Goal: Task Accomplishment & Management: Complete application form

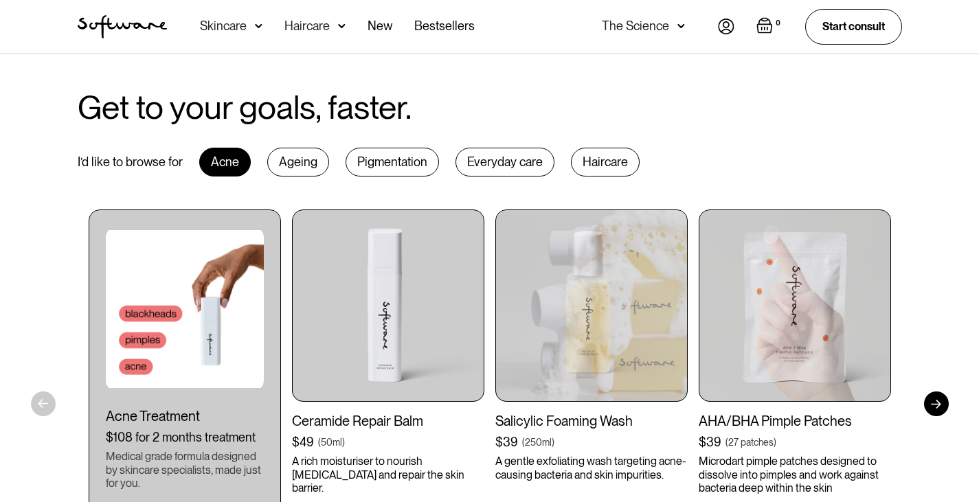
scroll to position [618, 0]
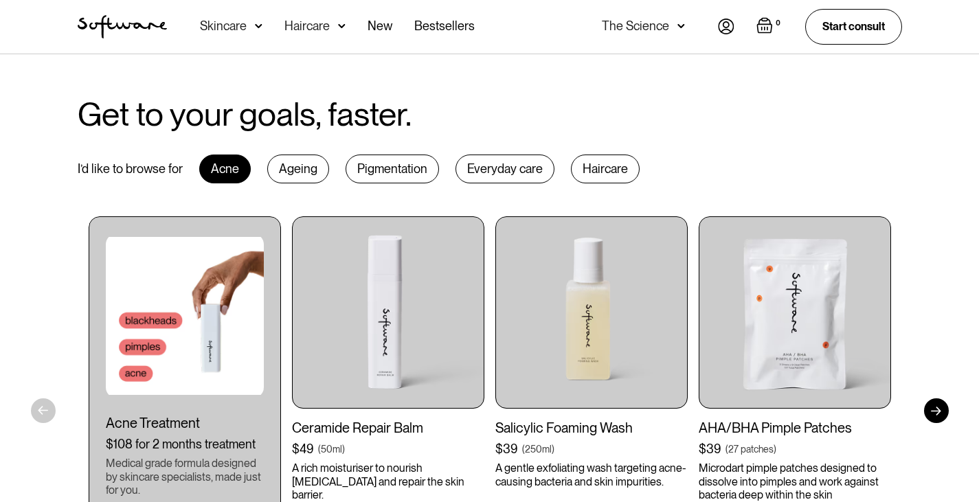
click at [730, 17] on div "0 Your Cart ( 0 items) Free shipping on all orders above $49! You might also be…" at bounding box center [810, 26] width 184 height 35
click at [727, 24] on img at bounding box center [726, 27] width 16 height 16
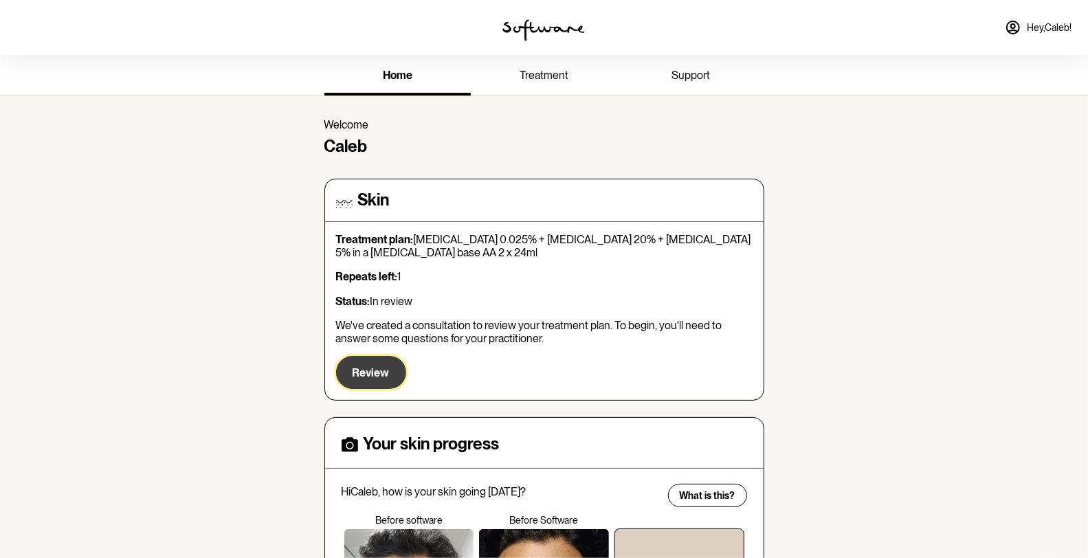
click at [383, 372] on span "Review" at bounding box center [371, 372] width 37 height 13
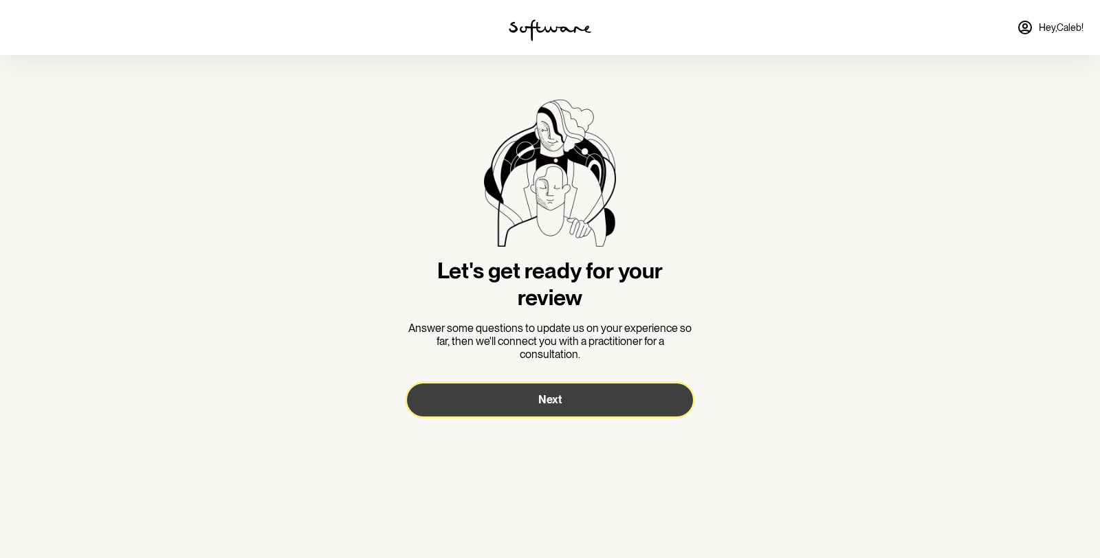
click at [558, 402] on span "Next" at bounding box center [549, 399] width 23 height 13
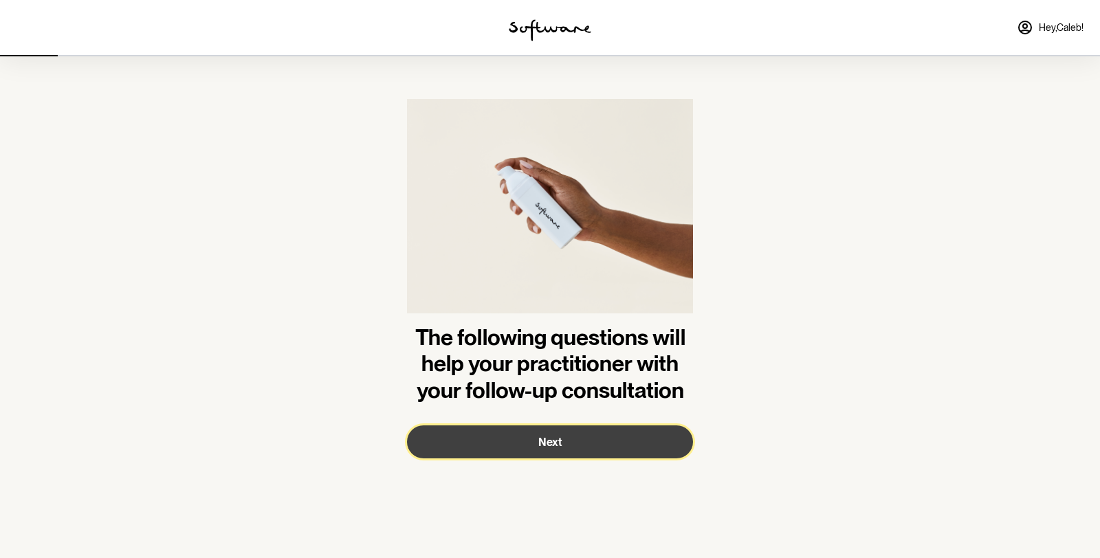
click at [596, 447] on button "Next" at bounding box center [550, 441] width 286 height 33
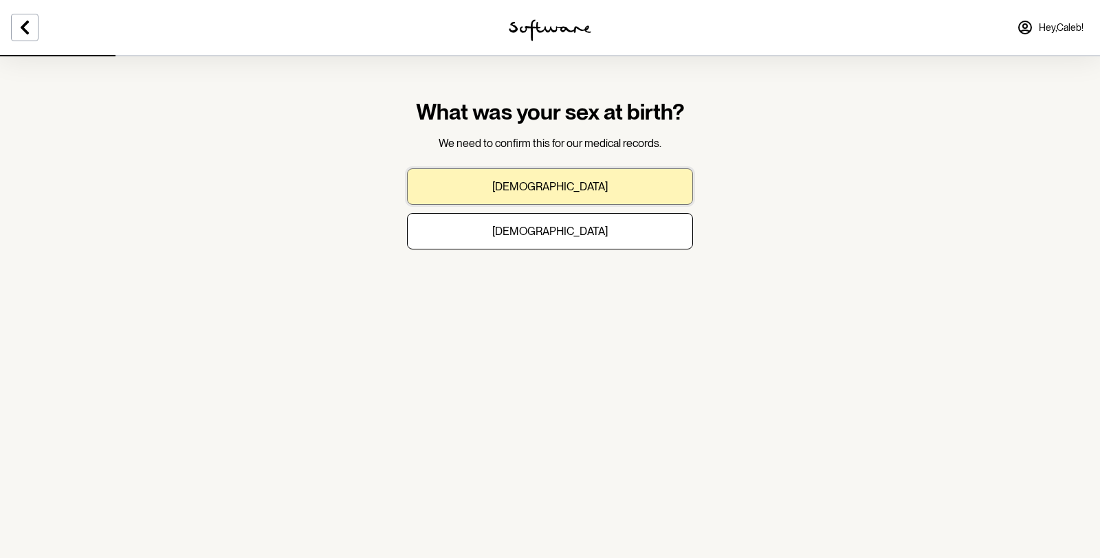
click at [597, 190] on button "[DEMOGRAPHIC_DATA]" at bounding box center [550, 186] width 286 height 36
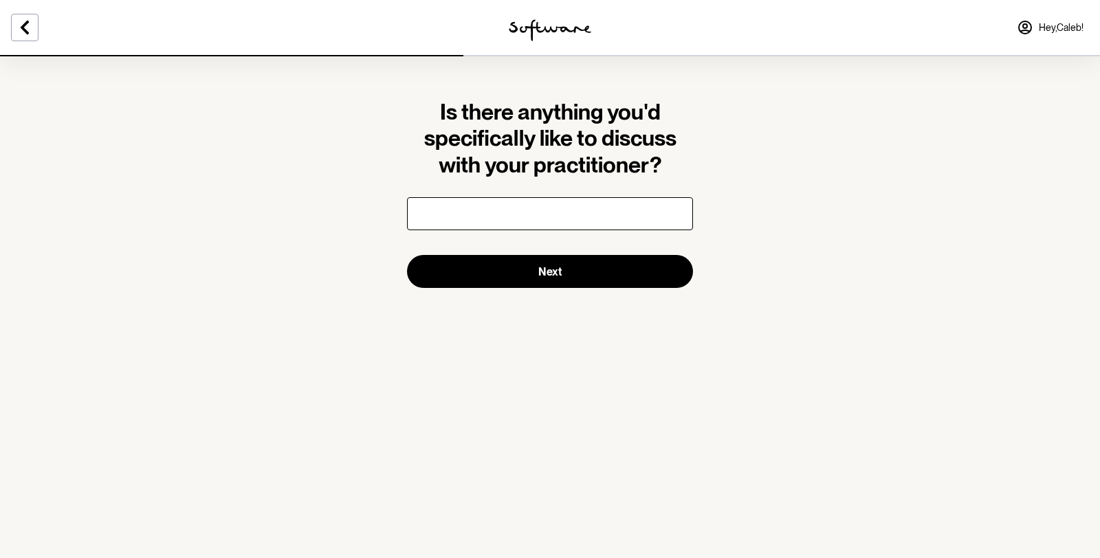
click at [599, 215] on input "text" at bounding box center [550, 213] width 286 height 33
type input "I'd like to get rid of all the [MEDICAL_DATA] on my skin"
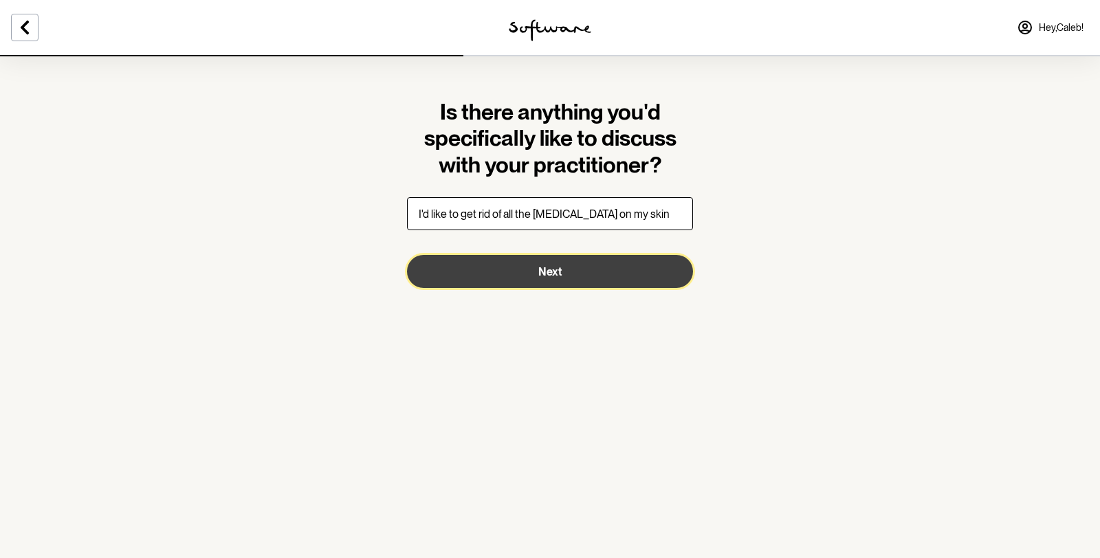
click at [603, 285] on button "Next" at bounding box center [550, 271] width 286 height 33
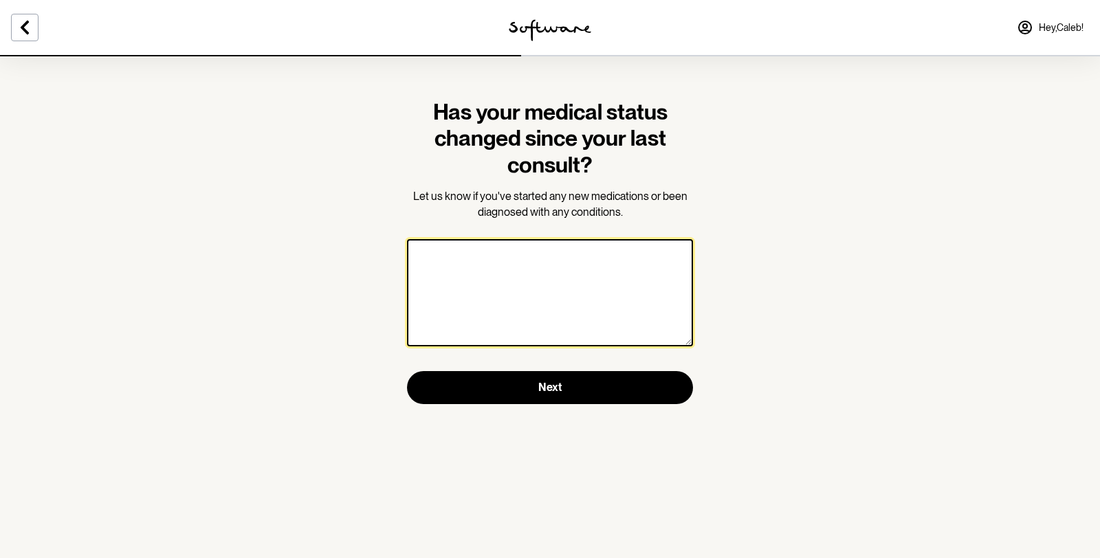
click at [594, 286] on textarea at bounding box center [550, 292] width 286 height 107
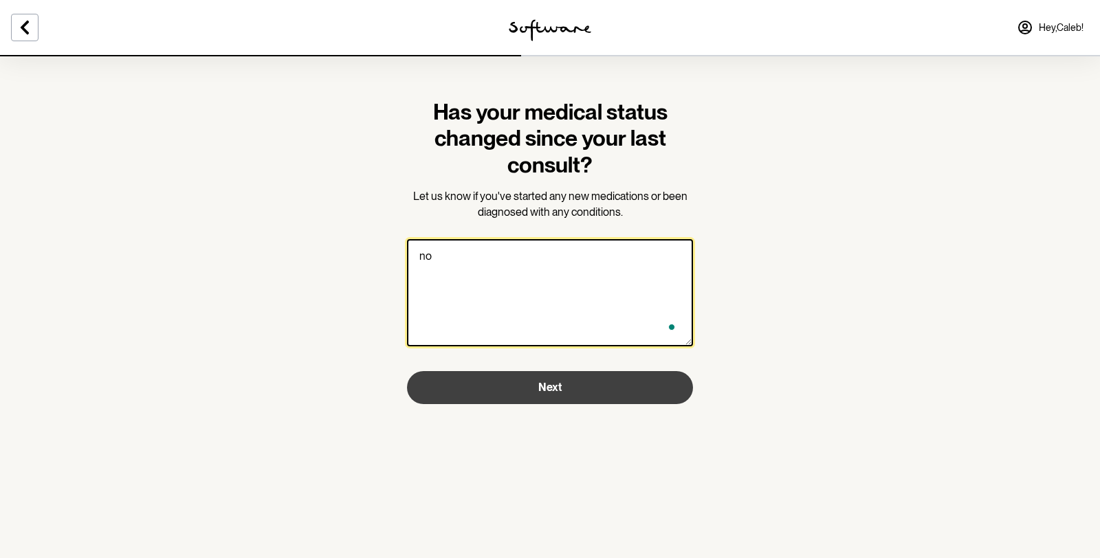
type textarea "no"
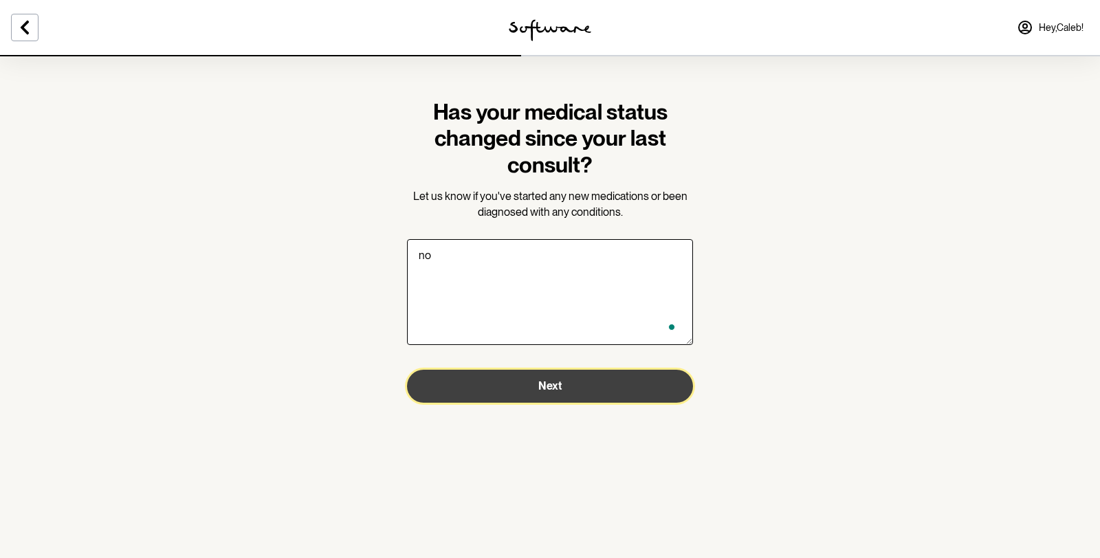
click at [610, 385] on button "Next" at bounding box center [550, 386] width 286 height 33
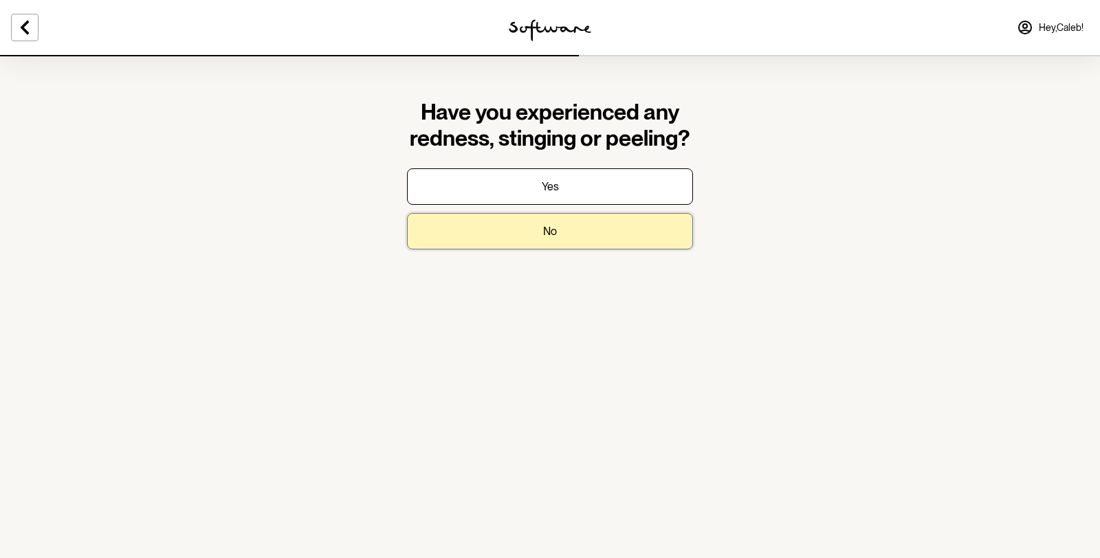
click at [572, 234] on button "No" at bounding box center [550, 231] width 286 height 36
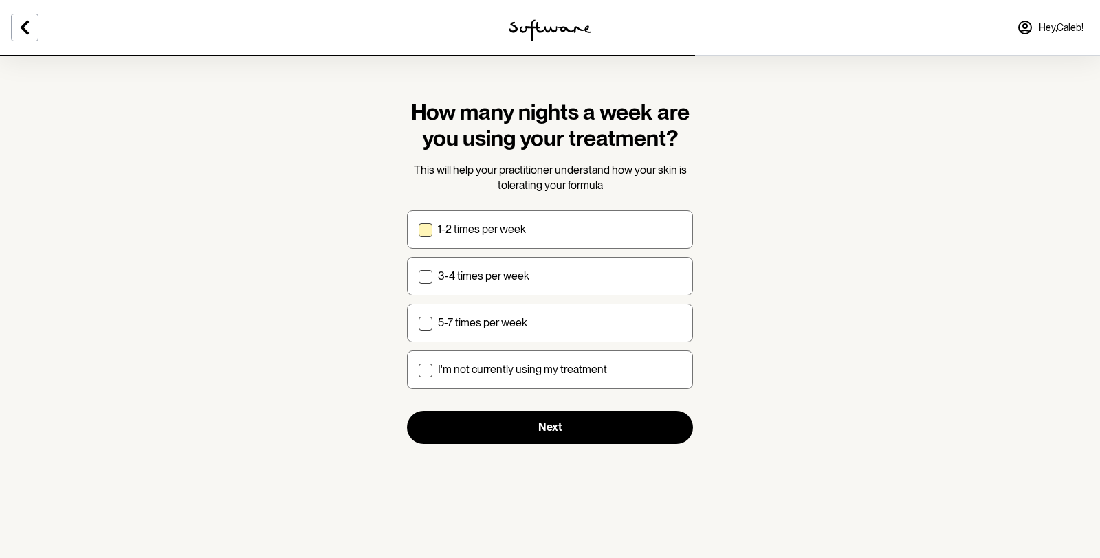
click at [581, 232] on div "1-2 times per week" at bounding box center [559, 229] width 243 height 13
click at [419, 230] on input "1-2 times per week" at bounding box center [418, 229] width 1 height 1
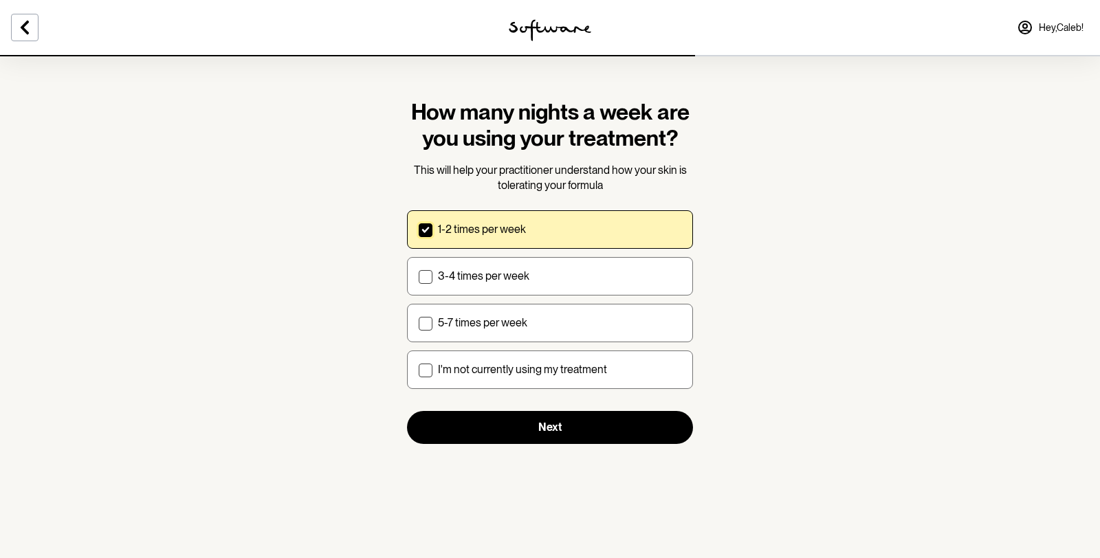
click at [579, 229] on div "1-2 times per week" at bounding box center [559, 229] width 243 height 13
click at [419, 229] on input "1-2 times per week" at bounding box center [418, 229] width 1 height 1
checkbox input "false"
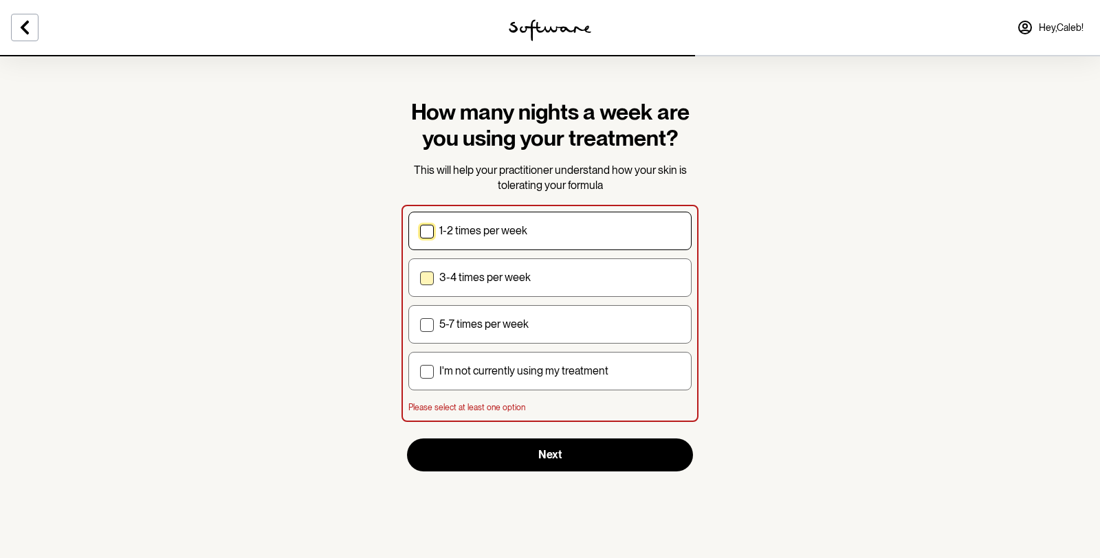
click at [578, 271] on div "3-4 times per week" at bounding box center [559, 277] width 241 height 13
click at [420, 277] on input "3-4 times per week" at bounding box center [419, 277] width 1 height 1
checkbox input "true"
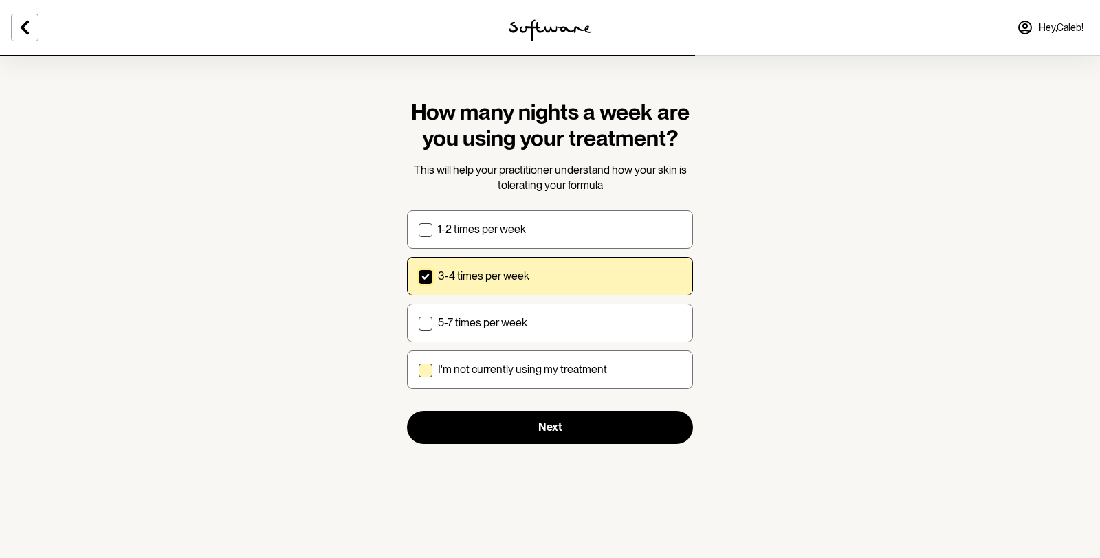
click at [581, 368] on p "I'm not currently using my treatment" at bounding box center [522, 369] width 169 height 13
click at [419, 369] on input "I'm not currently using my treatment" at bounding box center [418, 369] width 1 height 1
checkbox input "true"
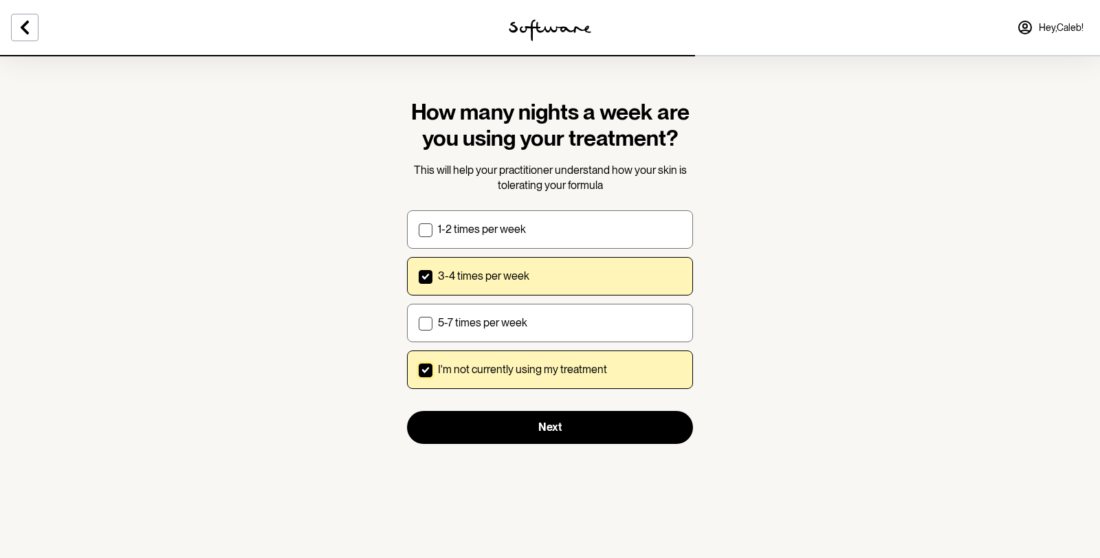
click at [559, 276] on div "3-4 times per week" at bounding box center [559, 275] width 243 height 13
click at [419, 276] on input "3-4 times per week" at bounding box center [418, 276] width 1 height 1
checkbox input "false"
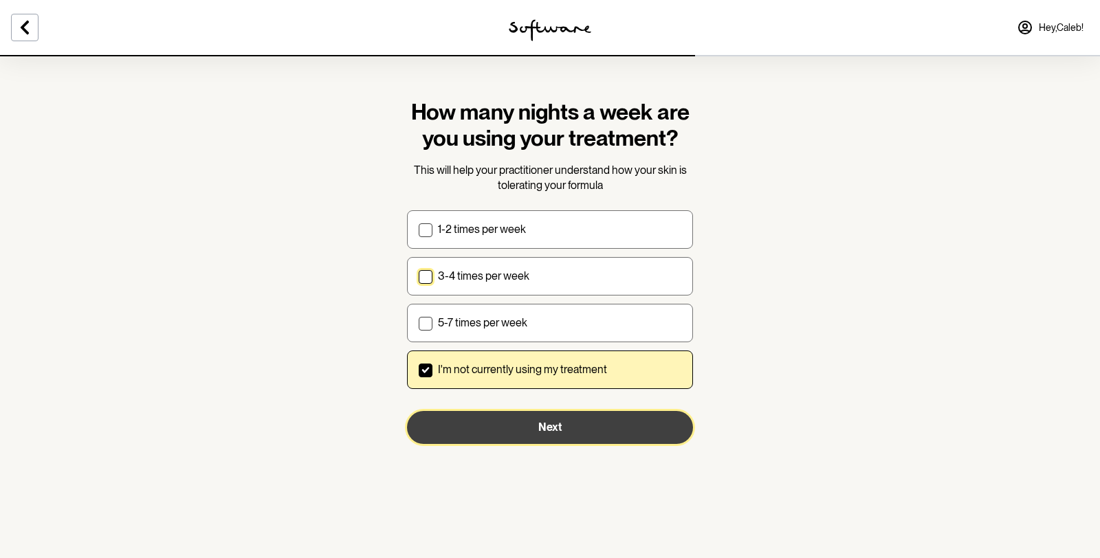
click at [559, 421] on span "Next" at bounding box center [549, 427] width 23 height 13
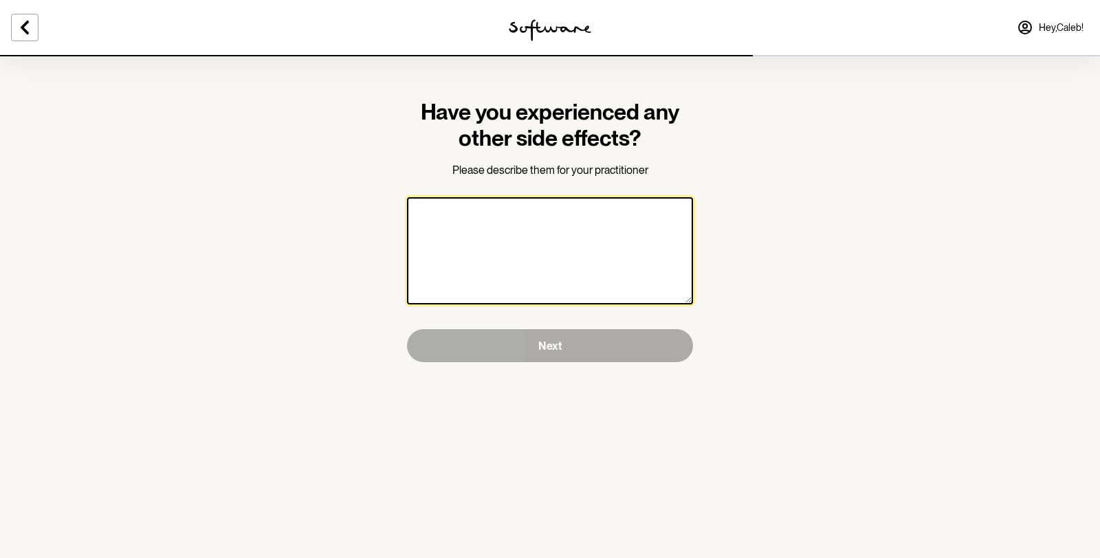
click at [568, 259] on textarea at bounding box center [550, 250] width 286 height 107
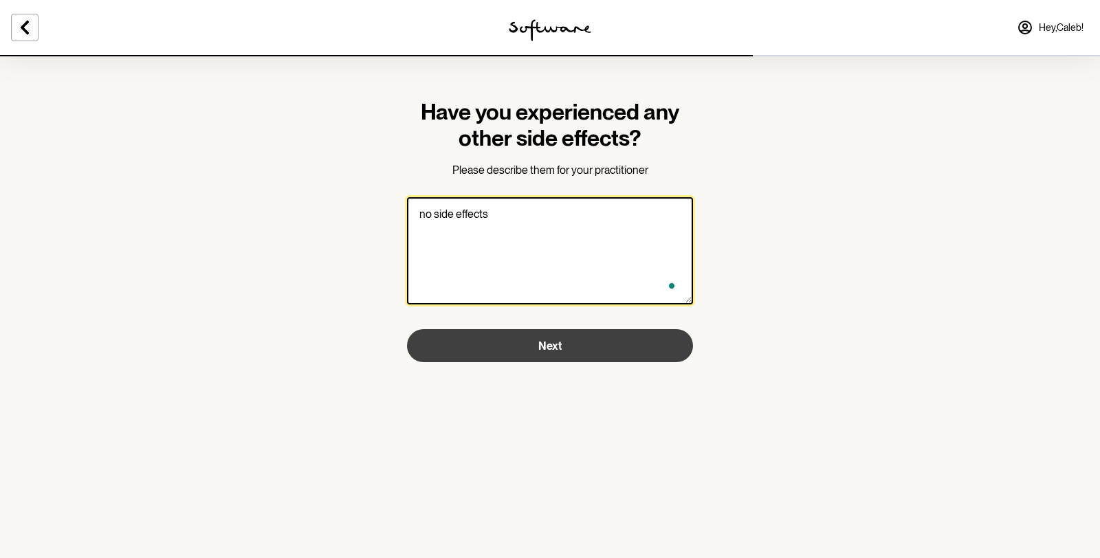
type textarea "no side effects"
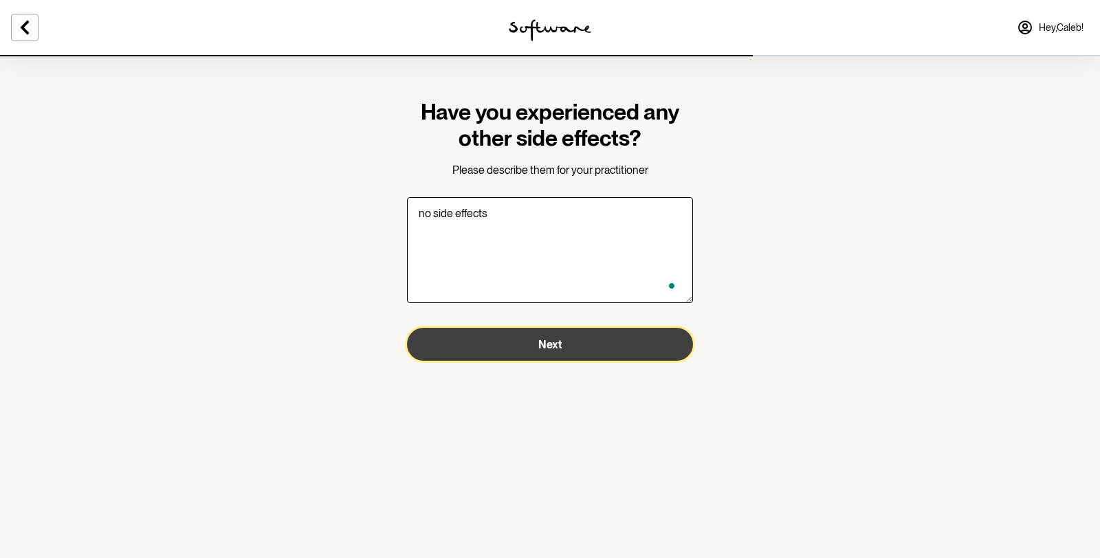
click at [576, 358] on button "Next" at bounding box center [550, 344] width 286 height 33
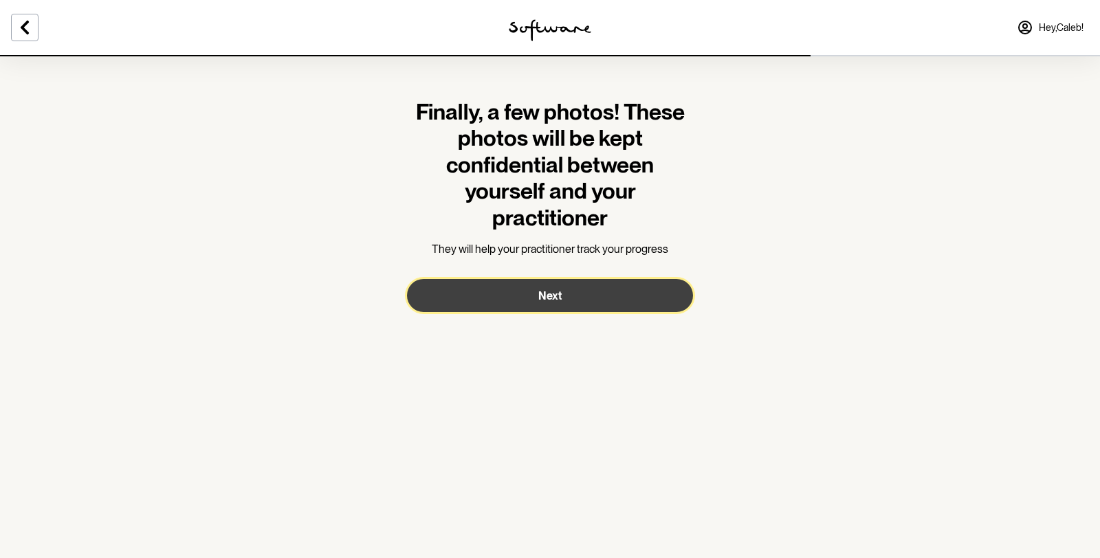
click at [553, 282] on button "Next" at bounding box center [550, 295] width 286 height 33
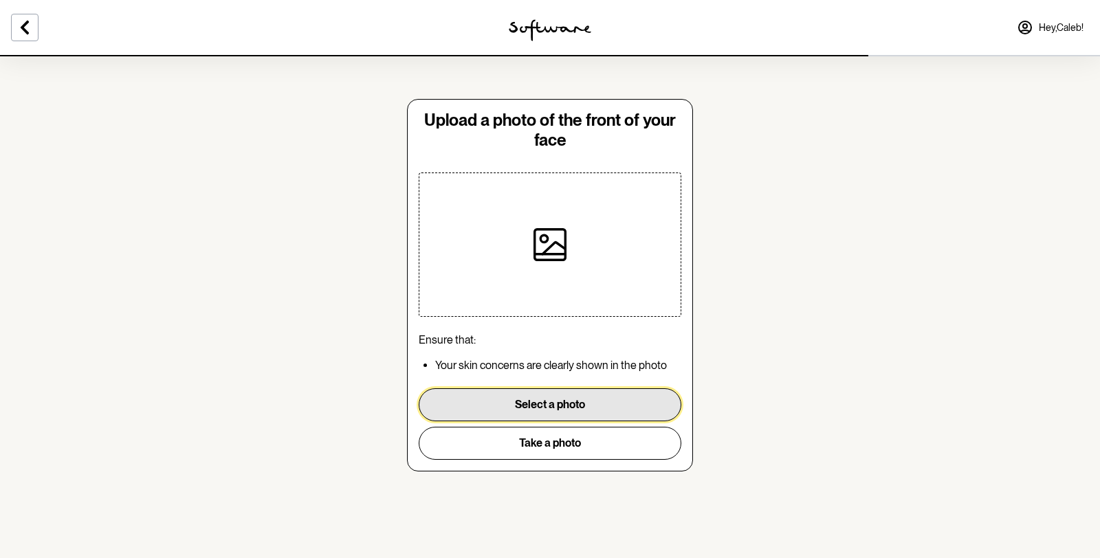
click at [571, 400] on button "Select a photo" at bounding box center [550, 404] width 263 height 33
click at [568, 403] on button "Select a photo" at bounding box center [550, 404] width 263 height 33
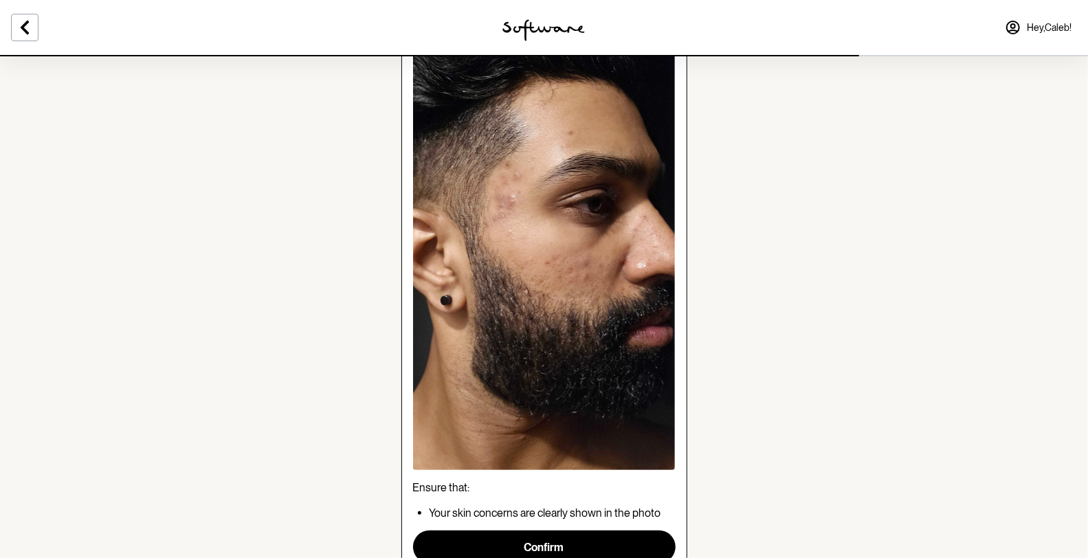
scroll to position [229, 0]
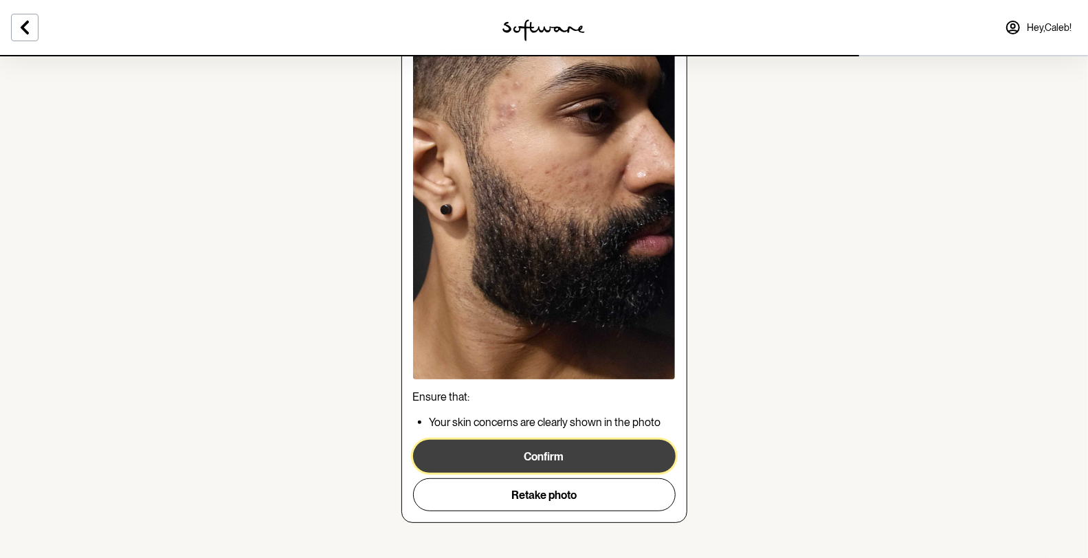
click at [611, 451] on button "Confirm" at bounding box center [544, 456] width 263 height 33
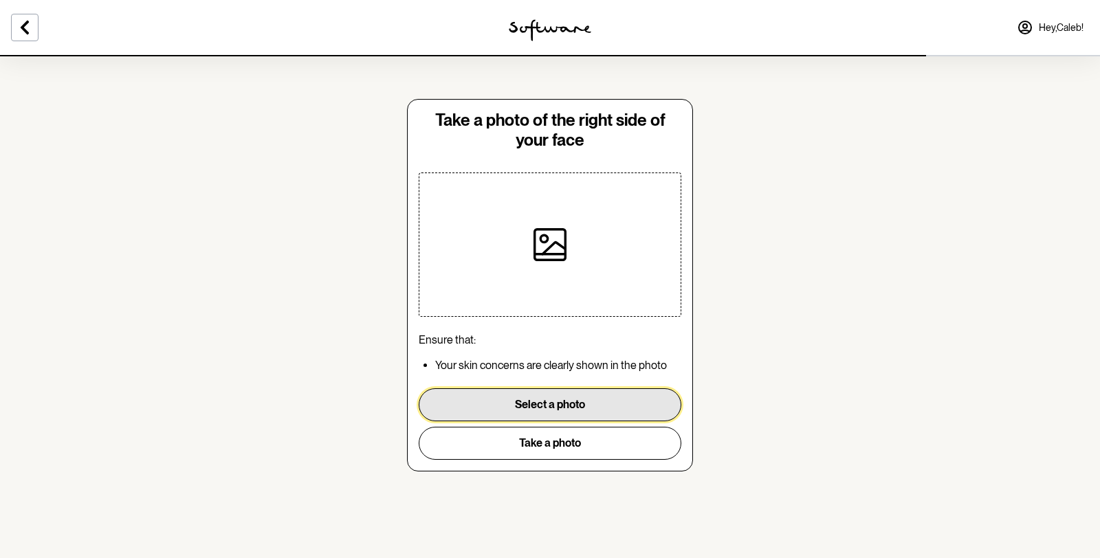
click at [554, 414] on button "Select a photo" at bounding box center [550, 404] width 263 height 33
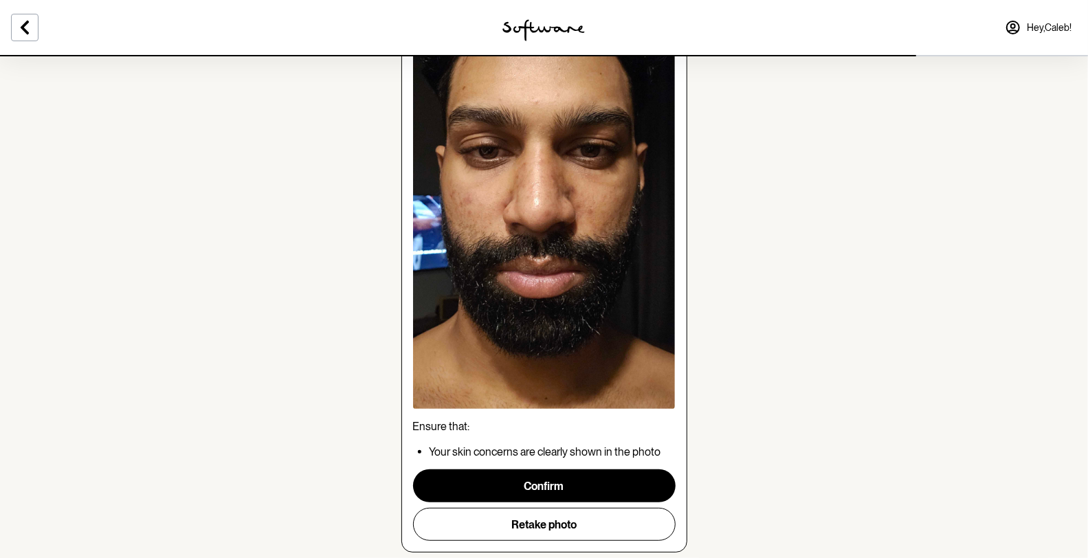
scroll to position [229, 0]
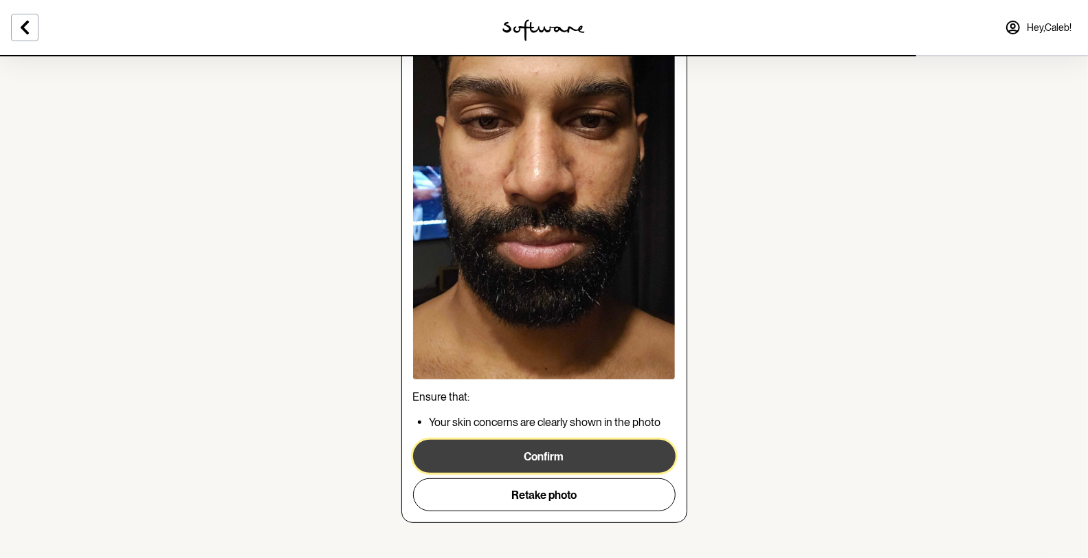
click at [592, 459] on button "Confirm" at bounding box center [544, 456] width 263 height 33
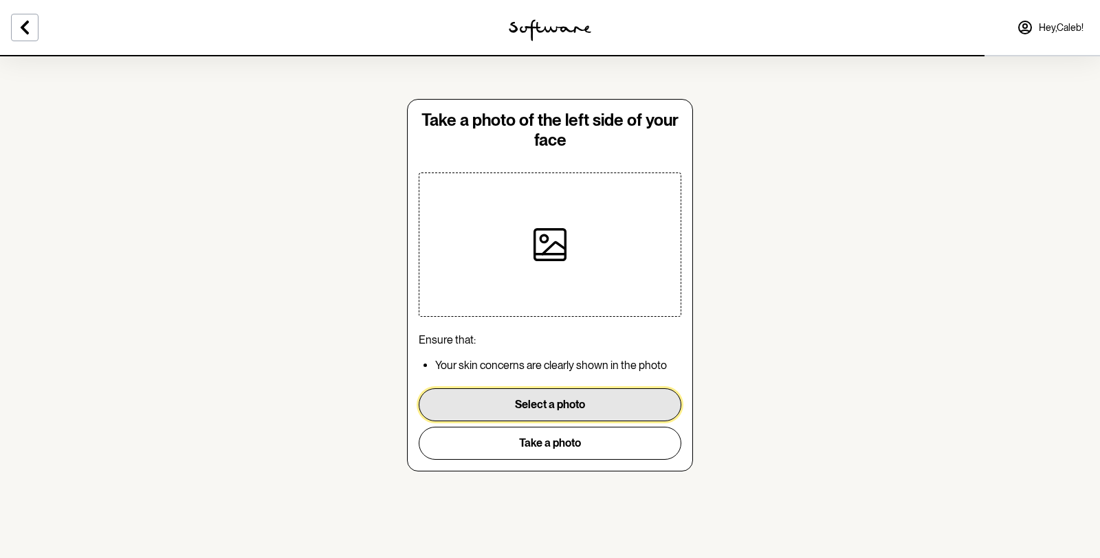
click at [592, 410] on button "Select a photo" at bounding box center [550, 404] width 263 height 33
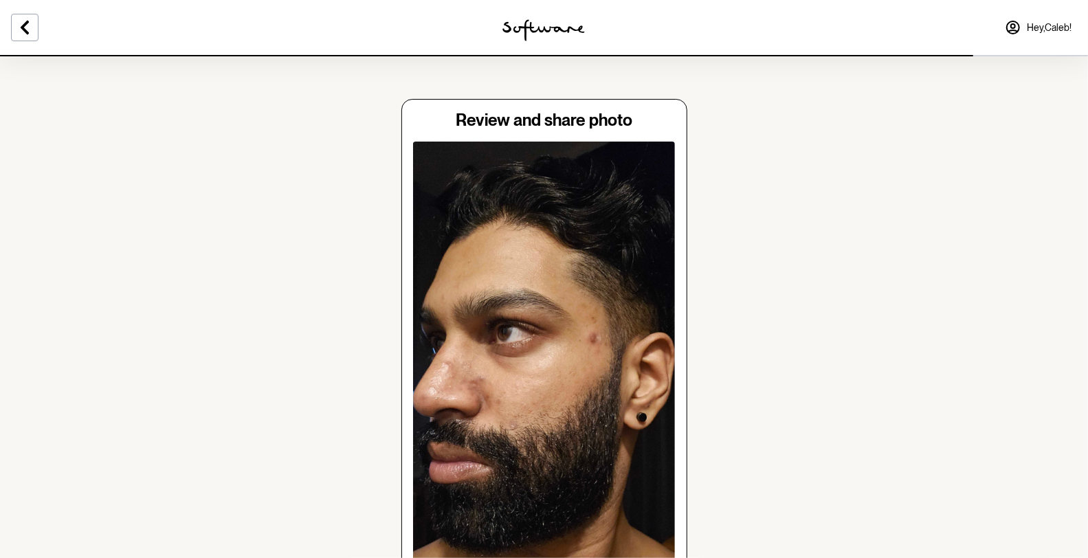
scroll to position [229, 0]
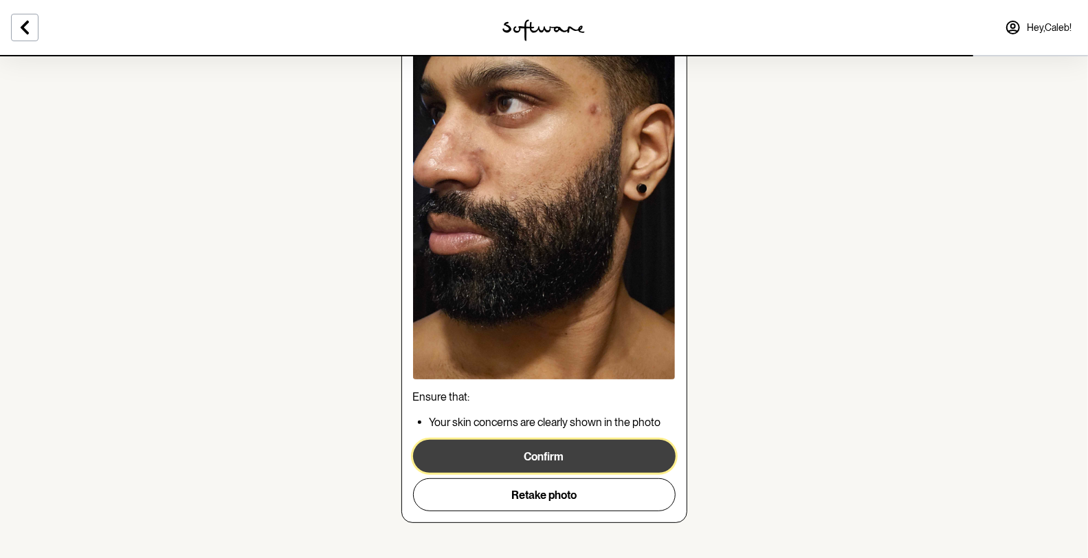
click at [594, 460] on button "Confirm" at bounding box center [544, 456] width 263 height 33
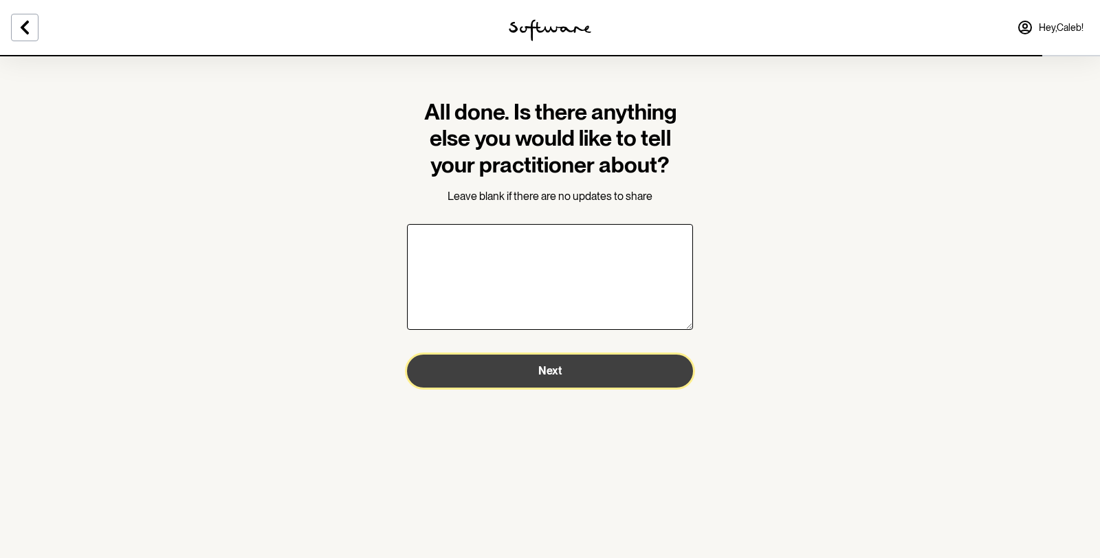
click at [569, 381] on button "Next" at bounding box center [550, 371] width 286 height 33
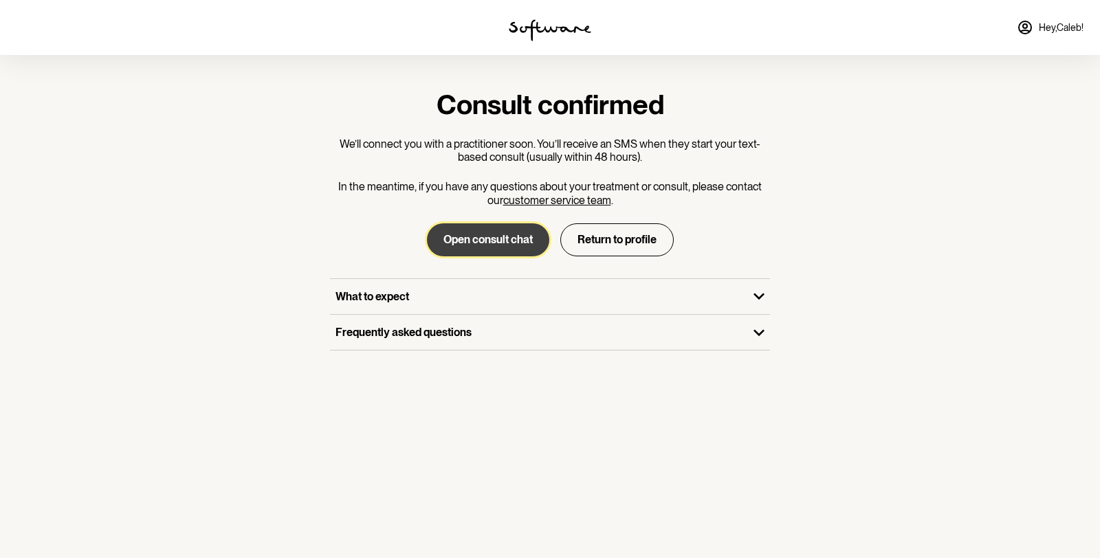
click at [515, 239] on button "Open consult chat" at bounding box center [488, 239] width 122 height 33
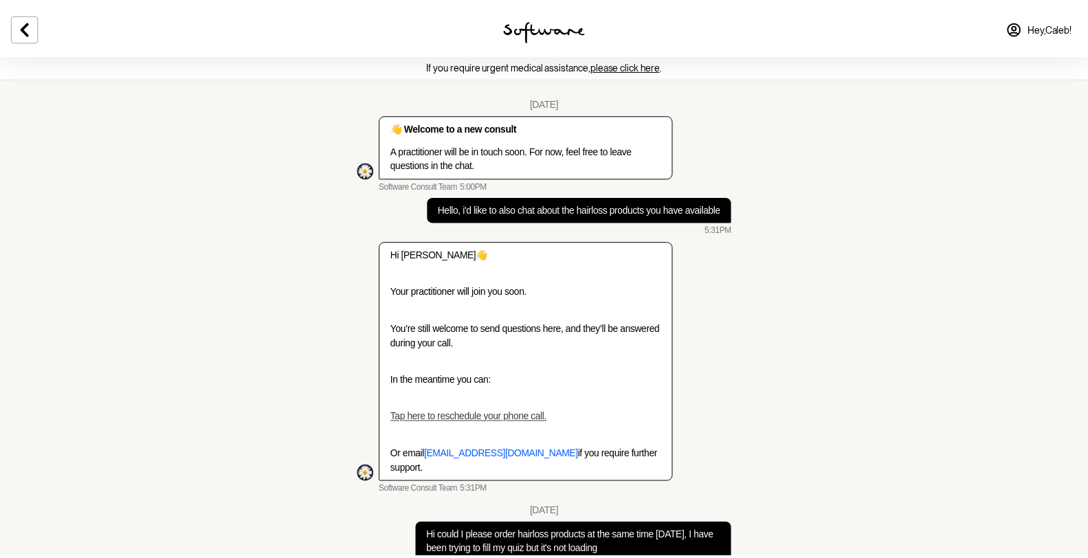
scroll to position [1224, 0]
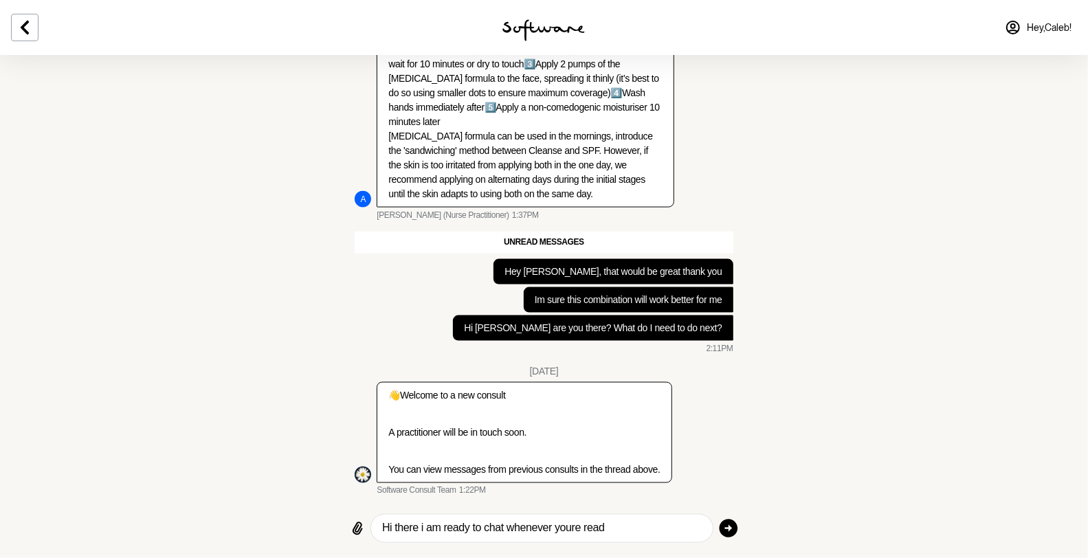
type textarea "Hi there i am ready to chat whenever youre ready"
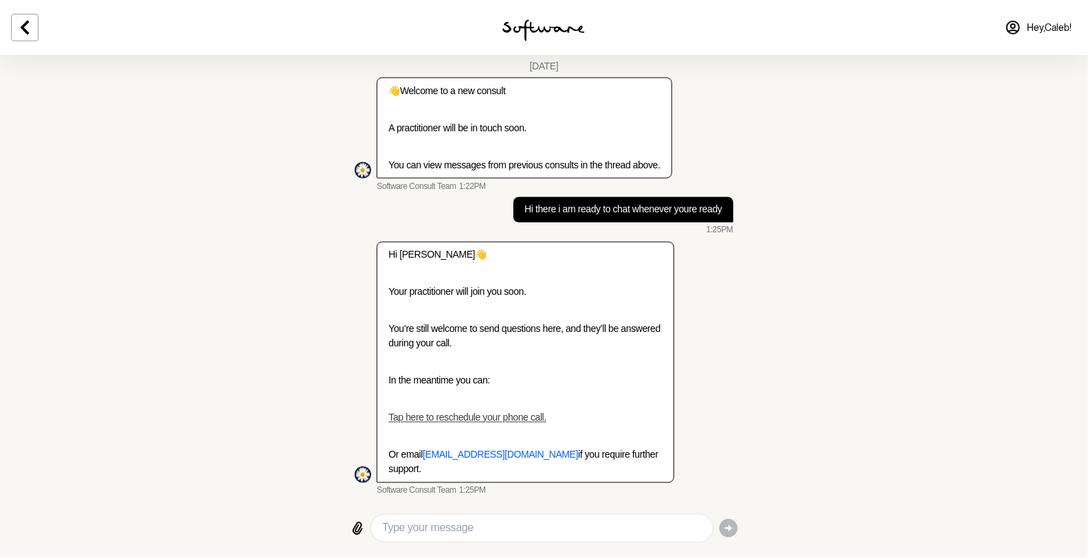
scroll to position [1481, 0]
click at [1049, 23] on span "Hey, [PERSON_NAME] !" at bounding box center [1049, 28] width 45 height 12
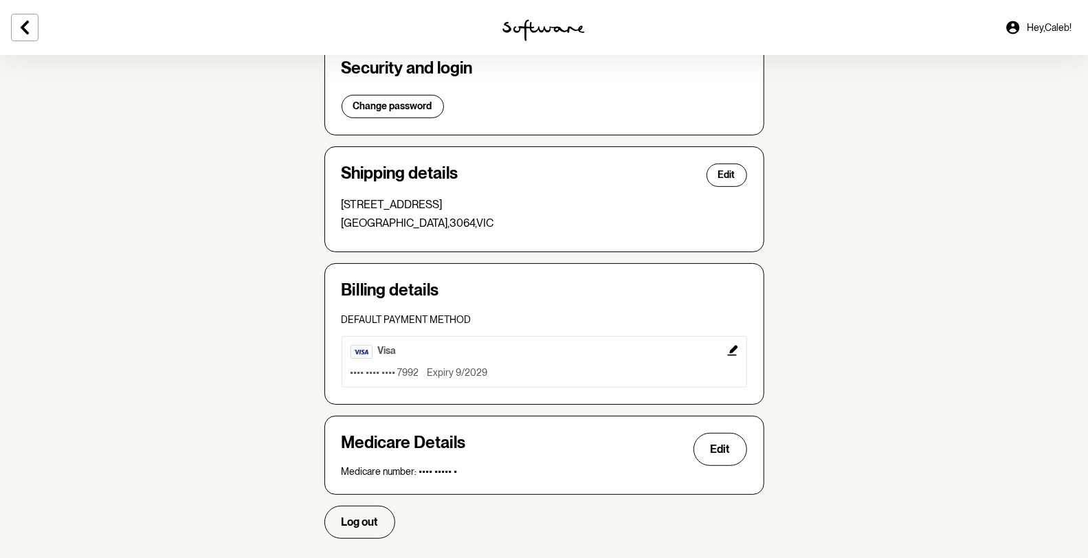
scroll to position [295, 0]
